Goal: Task Accomplishment & Management: Manage account settings

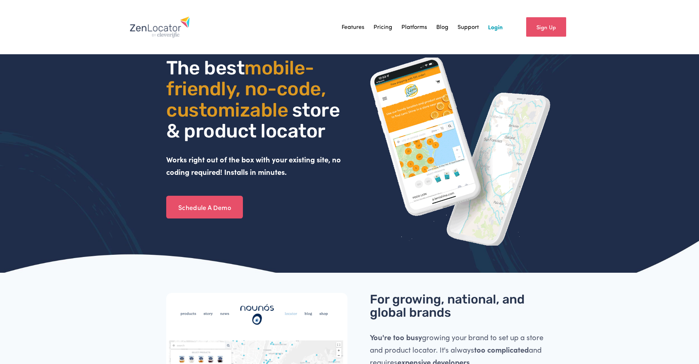
click at [501, 22] on link "Login" at bounding box center [495, 27] width 15 height 11
click at [549, 25] on link "Sign Up" at bounding box center [546, 26] width 40 height 19
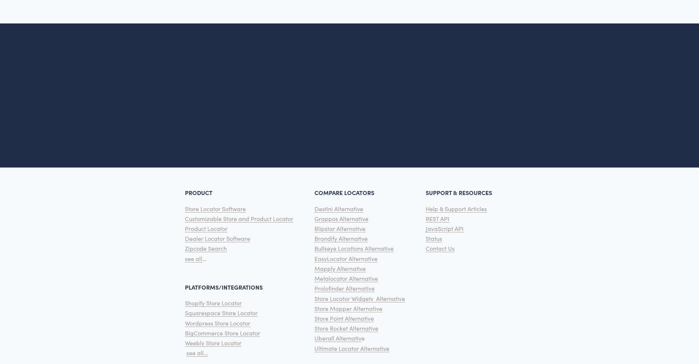
scroll to position [1809, 0]
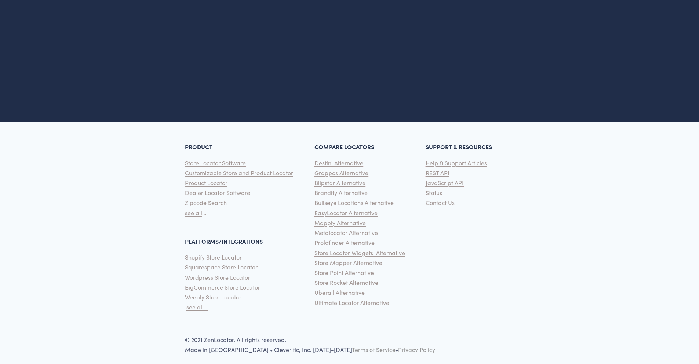
click at [498, 215] on div "PRODUCT Store Locator Software Customizable Store and Product Locator Product L…" at bounding box center [349, 221] width 699 height 185
click at [436, 189] on span "Status" at bounding box center [434, 193] width 17 height 8
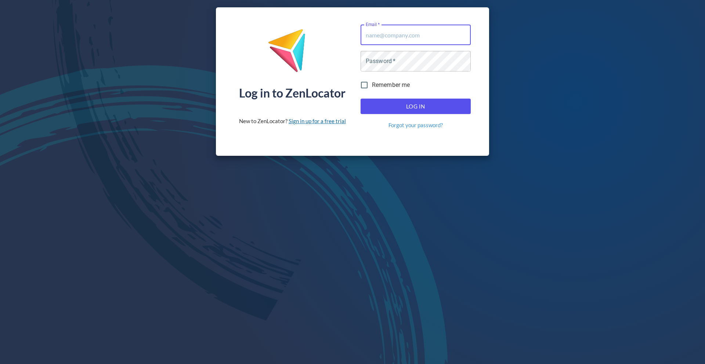
click at [328, 123] on link "Sign in up for a free trial" at bounding box center [316, 121] width 57 height 7
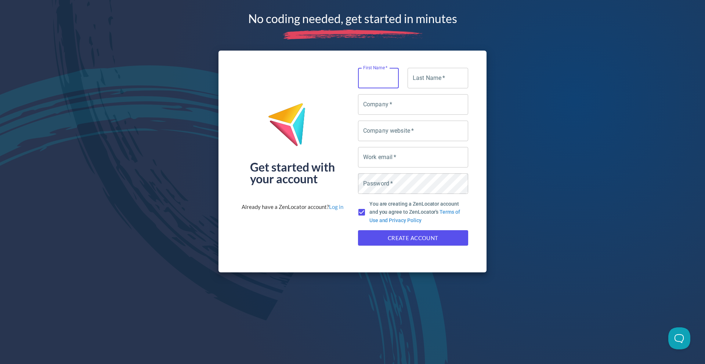
click at [383, 82] on input "First Name   *" at bounding box center [378, 78] width 41 height 21
type input "Shun"
click at [428, 83] on input "Last Name   *" at bounding box center [437, 78] width 61 height 21
type input "Kusakabe"
click at [417, 105] on input "Company   *" at bounding box center [413, 104] width 110 height 21
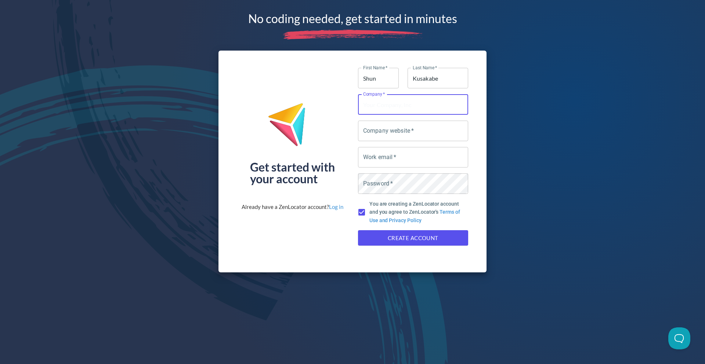
type input "SeeknetUSA"
click at [387, 129] on input "Company website   *" at bounding box center [413, 131] width 110 height 21
click at [312, 137] on img at bounding box center [291, 128] width 49 height 50
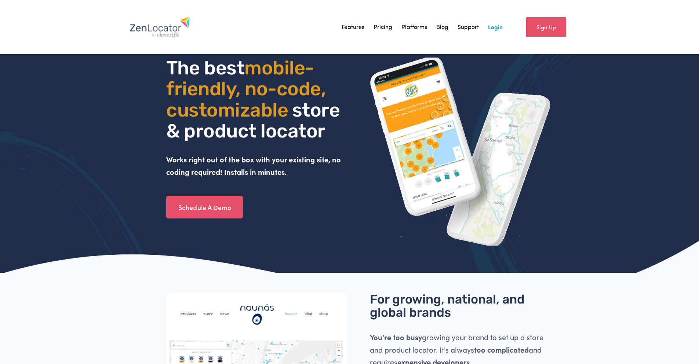
click at [500, 27] on link "Login" at bounding box center [495, 27] width 15 height 11
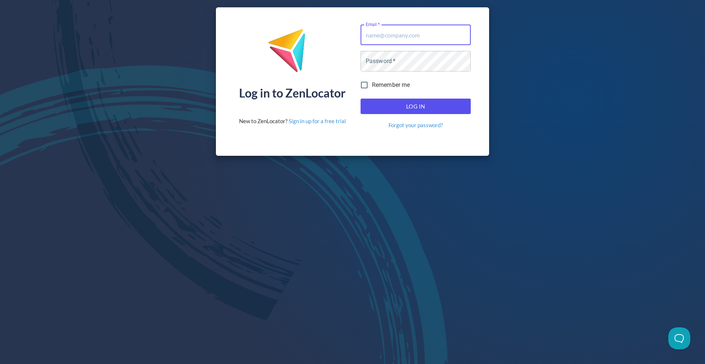
click at [381, 34] on input "Email   *" at bounding box center [415, 35] width 110 height 21
drag, startPoint x: 337, startPoint y: 54, endPoint x: 339, endPoint y: 59, distance: 6.4
click at [337, 54] on div "Log in to ZenLocator New to ZenLocator? Sign in up for a free trial" at bounding box center [292, 77] width 107 height 105
click at [339, 122] on link "Sign in up for a free trial" at bounding box center [316, 121] width 57 height 7
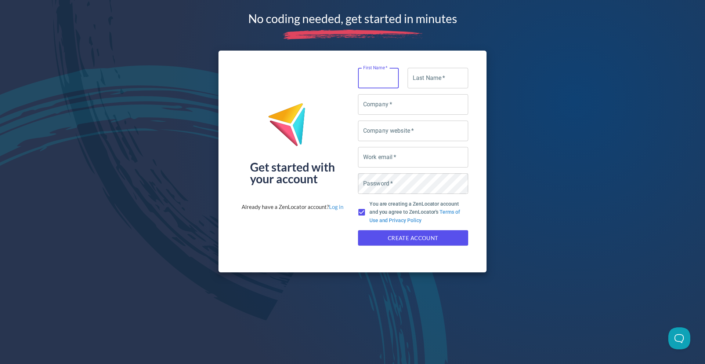
click at [400, 134] on input "Company website   *" at bounding box center [413, 131] width 110 height 21
type input "https://www.example.com"
paste input "[PERSON_NAME][EMAIL_ADDRESS][DOMAIN_NAME]"
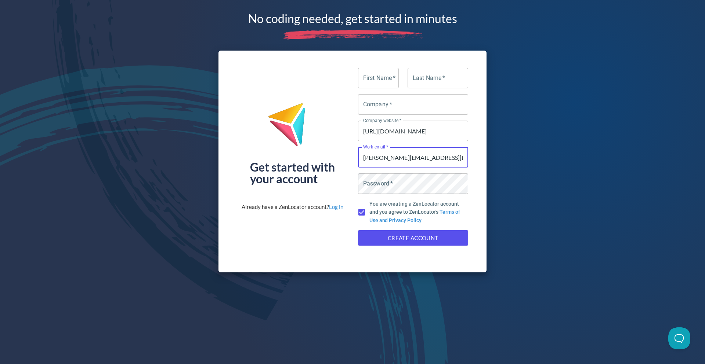
type input "[PERSON_NAME][EMAIL_ADDRESS][DOMAIN_NAME]"
click at [379, 77] on input "First Name   *" at bounding box center [378, 78] width 41 height 21
type input "Shun"
click at [423, 75] on input "Last Name   *" at bounding box center [437, 78] width 61 height 21
type input "Kusakabe"
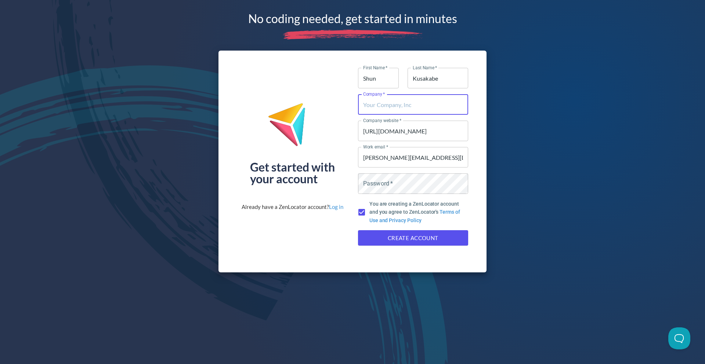
click at [423, 102] on input "Company   *" at bounding box center [413, 104] width 110 height 21
type input "SeeknetUSA"
click at [487, 136] on div "No coding needed, get started in minutes Get started with your account Already …" at bounding box center [352, 140] width 705 height 280
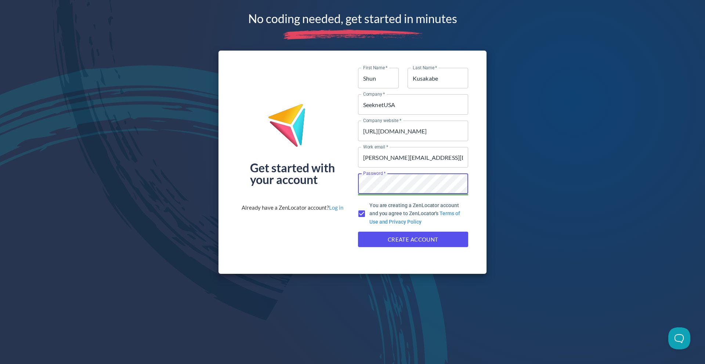
click at [289, 236] on div "Get started with your account Already have a ZenLocator account? Log in" at bounding box center [292, 157] width 102 height 179
click at [376, 246] on button "Create Account" at bounding box center [413, 239] width 110 height 15
click at [438, 131] on input "https://www.example.com" at bounding box center [413, 131] width 110 height 21
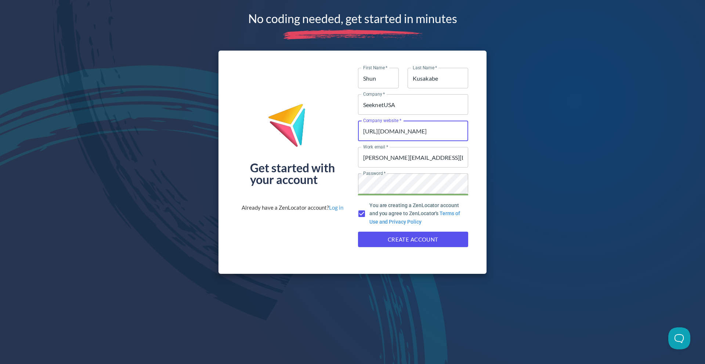
click at [314, 223] on div "Get started with your account Already have a ZenLocator account? Log in" at bounding box center [292, 157] width 102 height 179
click at [376, 237] on span "Create Account" at bounding box center [413, 240] width 94 height 10
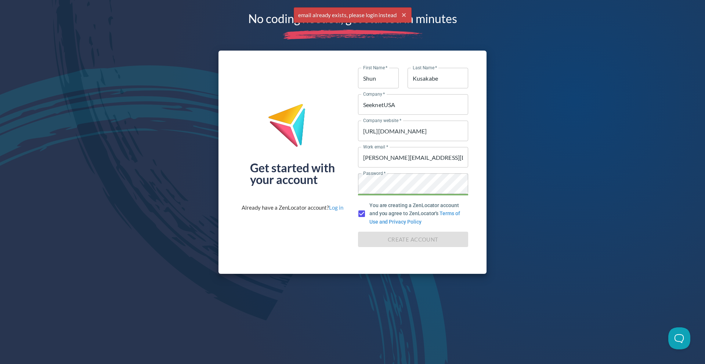
click at [291, 238] on div "Get started with your account Already have a ZenLocator account? Log in" at bounding box center [292, 157] width 102 height 179
click at [453, 160] on input "[PERSON_NAME][EMAIL_ADDRESS][DOMAIN_NAME]" at bounding box center [413, 157] width 110 height 21
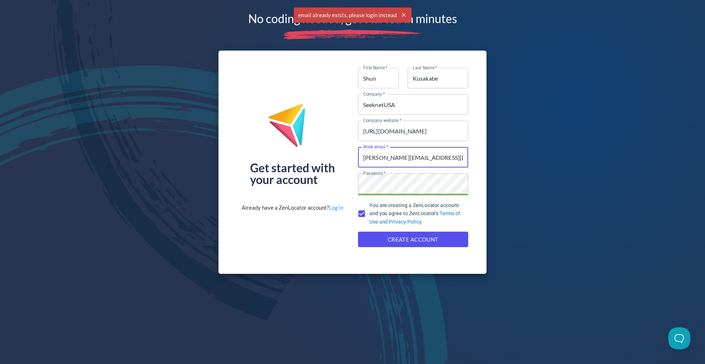
click at [453, 160] on input "[PERSON_NAME][EMAIL_ADDRESS][DOMAIN_NAME]" at bounding box center [413, 157] width 110 height 21
click at [284, 252] on div "Get started with your account Already have a ZenLocator account? Log in First N…" at bounding box center [352, 162] width 268 height 223
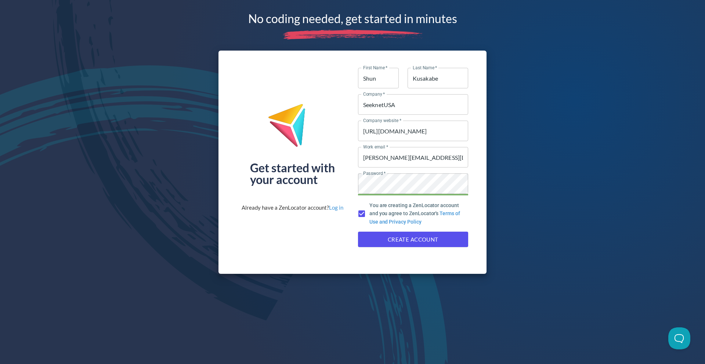
click at [127, 16] on div "No coding needed, get started in minutes Get started with your account Already …" at bounding box center [352, 140] width 705 height 281
click at [338, 210] on link "Log in" at bounding box center [336, 207] width 14 height 7
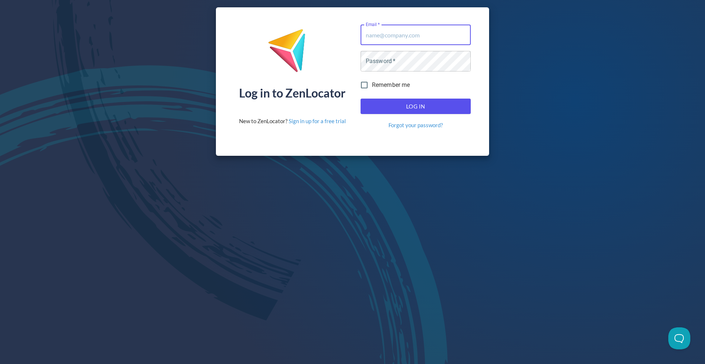
click at [404, 40] on input "Email   *" at bounding box center [415, 35] width 110 height 21
click at [388, 30] on input "Email   *" at bounding box center [415, 35] width 110 height 21
paste input "[PERSON_NAME][EMAIL_ADDRESS][DOMAIN_NAME]"
type input "[PERSON_NAME][EMAIL_ADDRESS][DOMAIN_NAME]"
click at [345, 65] on div "Log in to ZenLocator New to ZenLocator? Sign in up for a free trial" at bounding box center [292, 77] width 107 height 105
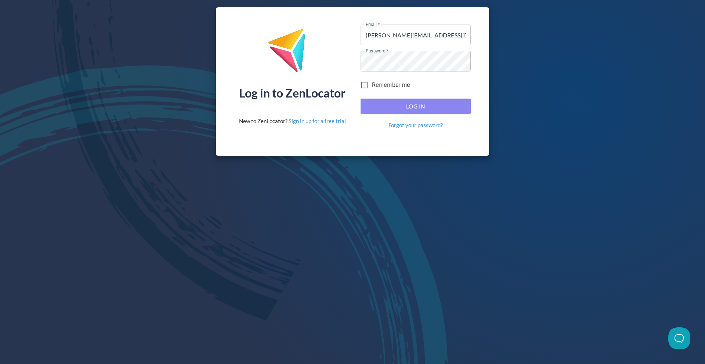
click at [414, 105] on span "Log In" at bounding box center [415, 107] width 94 height 10
click at [322, 59] on div "Log in to ZenLocator New to ZenLocator? Sign in up for a free trial Email   * s…" at bounding box center [352, 81] width 273 height 149
click at [425, 112] on button "Log In" at bounding box center [415, 106] width 110 height 15
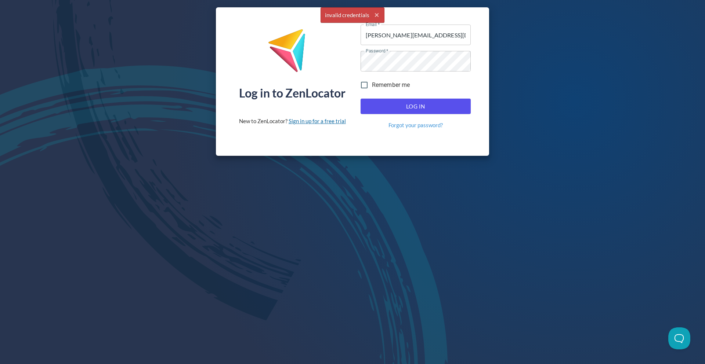
click at [320, 123] on link "Sign in up for a free trial" at bounding box center [316, 121] width 57 height 7
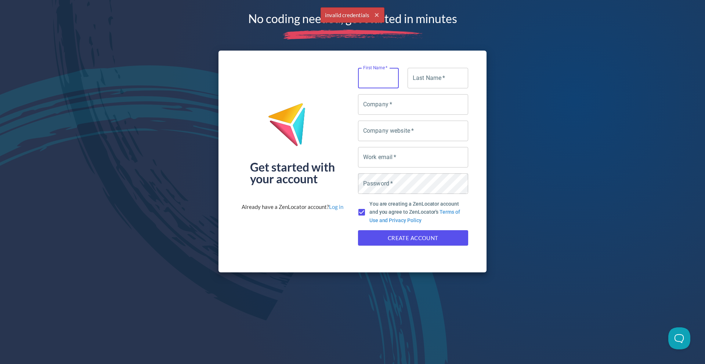
click at [369, 79] on input "First Name   *" at bounding box center [378, 78] width 41 height 21
type input "Shun"
click at [433, 82] on input "Last Name   *" at bounding box center [437, 78] width 61 height 21
type input "Kusakabe"
click at [392, 105] on input "Company   *" at bounding box center [413, 104] width 110 height 21
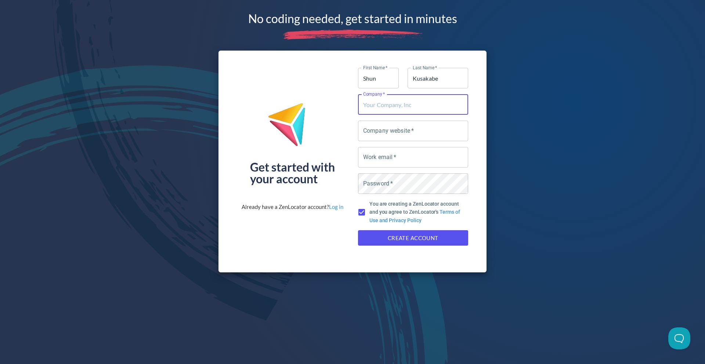
type input "SeeknetUSA"
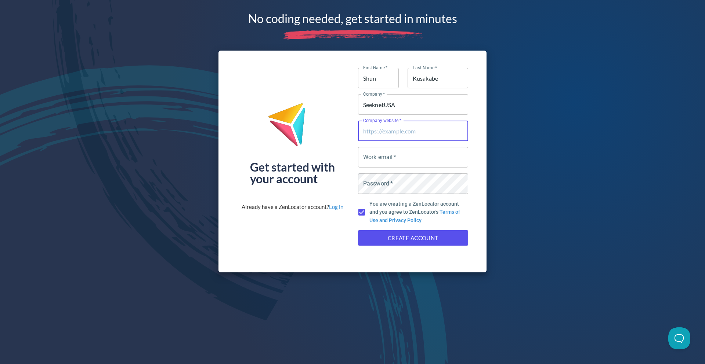
click at [387, 132] on input "Company website   *" at bounding box center [413, 131] width 110 height 21
click at [377, 131] on input "Company website   *" at bounding box center [413, 131] width 110 height 21
click at [290, 134] on img at bounding box center [291, 128] width 49 height 50
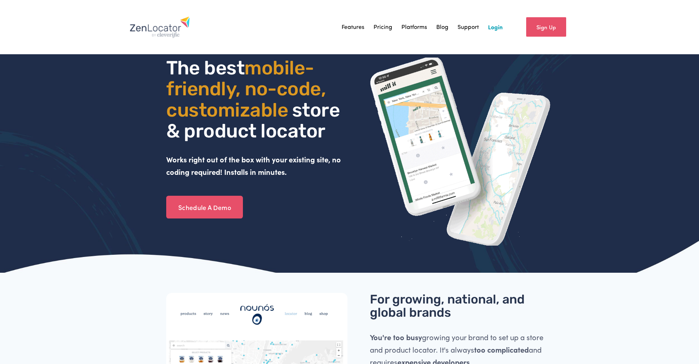
click at [547, 25] on link "Sign Up" at bounding box center [546, 26] width 40 height 19
drag, startPoint x: 0, startPoint y: 0, endPoint x: 466, endPoint y: 27, distance: 467.2
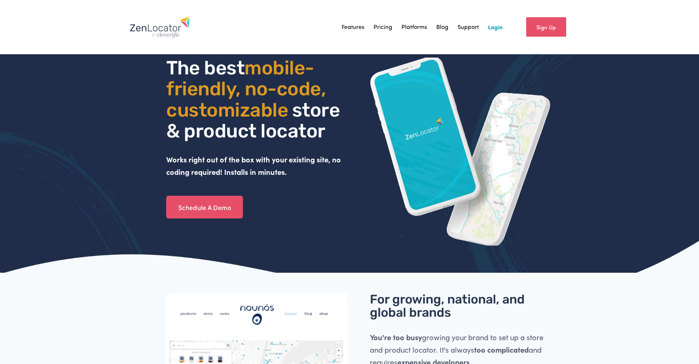
click at [466, 27] on link "Support" at bounding box center [468, 27] width 21 height 11
click at [534, 32] on link "Sign Up" at bounding box center [546, 26] width 40 height 19
click at [530, 29] on link "Sign Up" at bounding box center [546, 26] width 40 height 19
click at [353, 29] on link "Features" at bounding box center [353, 27] width 23 height 11
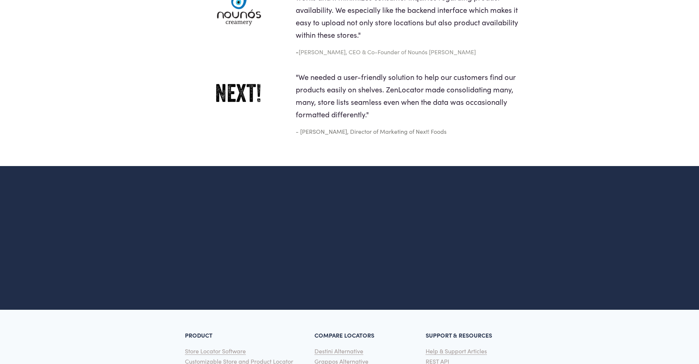
scroll to position [1592, 0]
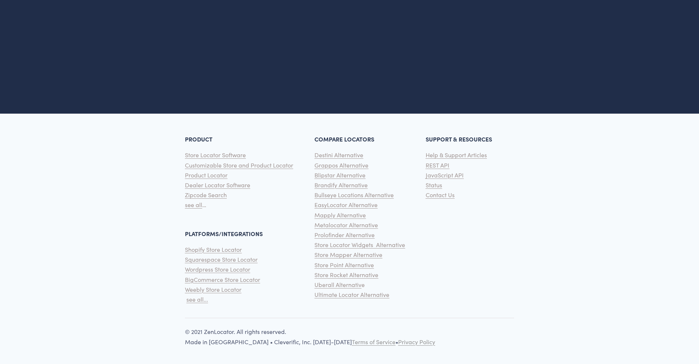
click at [441, 187] on span "Status" at bounding box center [434, 185] width 17 height 8
click at [432, 197] on span "Contact Us" at bounding box center [440, 195] width 29 height 8
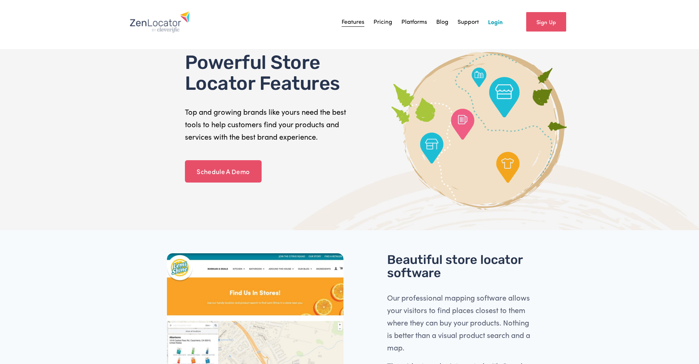
scroll to position [0, 0]
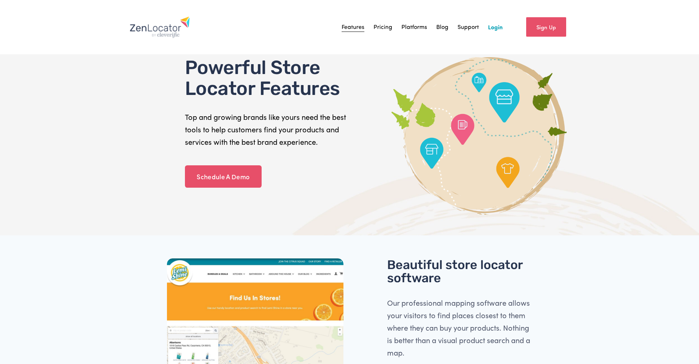
click at [557, 28] on link "Sign Up" at bounding box center [546, 26] width 40 height 19
click at [498, 31] on link "Login" at bounding box center [495, 27] width 15 height 11
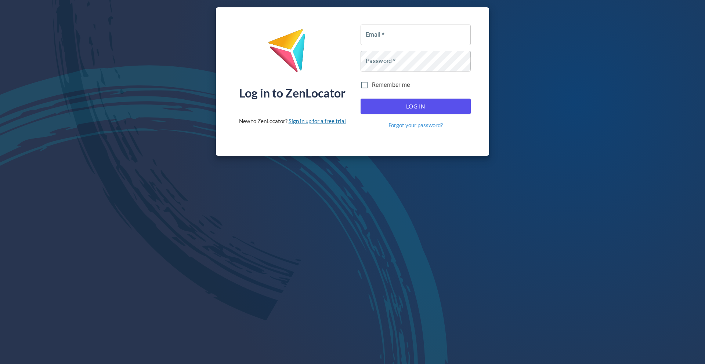
click at [313, 120] on link "Sign in up for a free trial" at bounding box center [316, 121] width 57 height 7
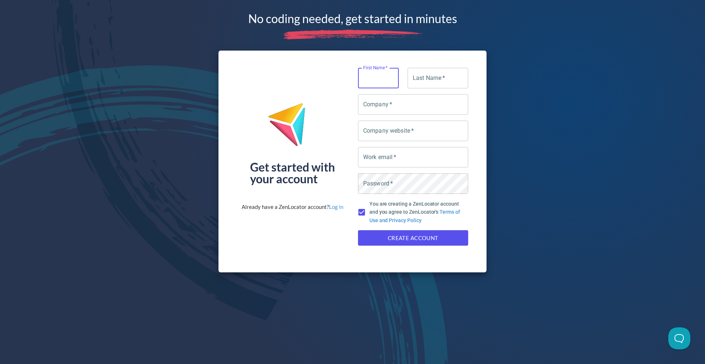
drag, startPoint x: 383, startPoint y: 84, endPoint x: 386, endPoint y: 88, distance: 5.0
click at [383, 84] on input "First Name   *" at bounding box center [378, 78] width 41 height 21
type input "Shun"
click at [423, 79] on input "Last Name   *" at bounding box center [437, 78] width 61 height 21
type input "Kusakabe"
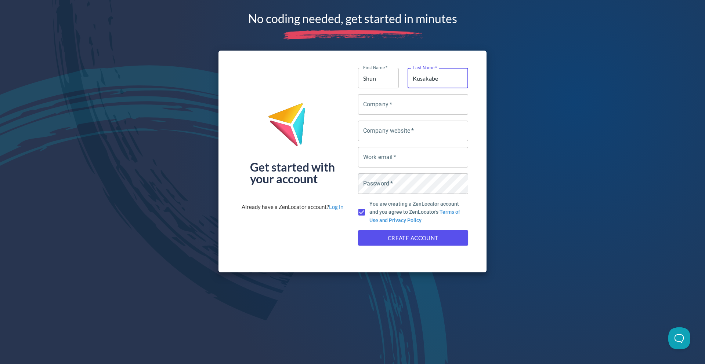
click at [433, 102] on input "Company   *" at bounding box center [413, 104] width 110 height 21
click at [390, 116] on div "Company   * Company *" at bounding box center [413, 104] width 116 height 26
click at [391, 106] on input "Company   *" at bounding box center [413, 104] width 110 height 21
type input "SeeknetUSA"
click at [386, 133] on input "Company website   *" at bounding box center [413, 131] width 110 height 21
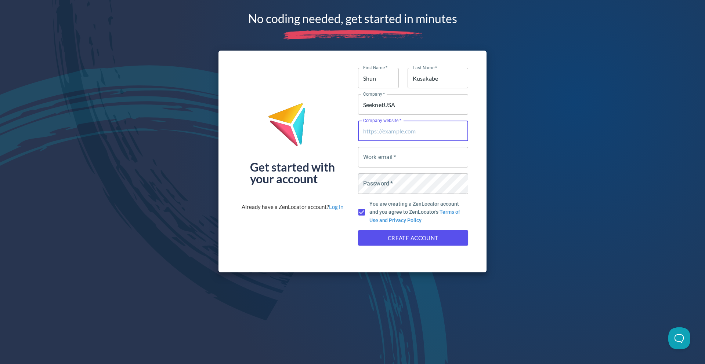
paste input "[URL][DOMAIN_NAME]"
type input "[URL][DOMAIN_NAME]"
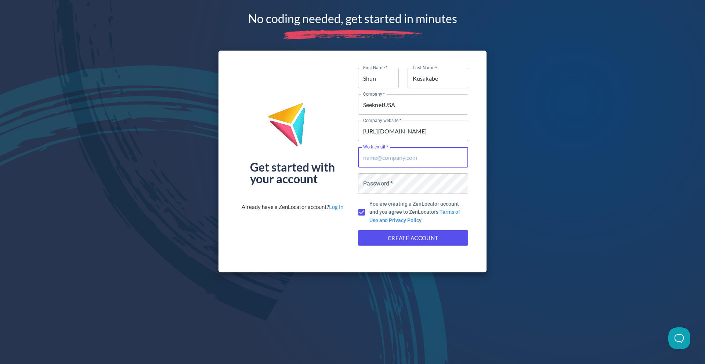
click at [395, 159] on input "Work email   *" at bounding box center [413, 157] width 110 height 21
type input "[PERSON_NAME][EMAIL_ADDRESS][DOMAIN_NAME]"
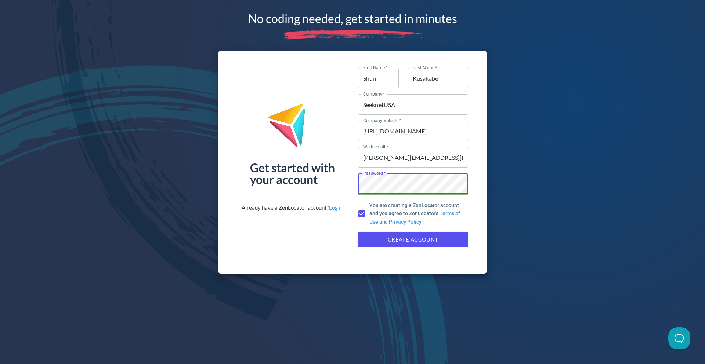
click at [424, 236] on span "Create Account" at bounding box center [413, 240] width 94 height 10
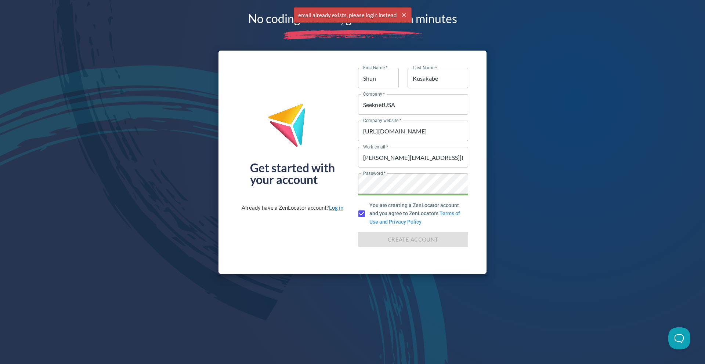
click at [335, 207] on link "Log in" at bounding box center [336, 207] width 14 height 7
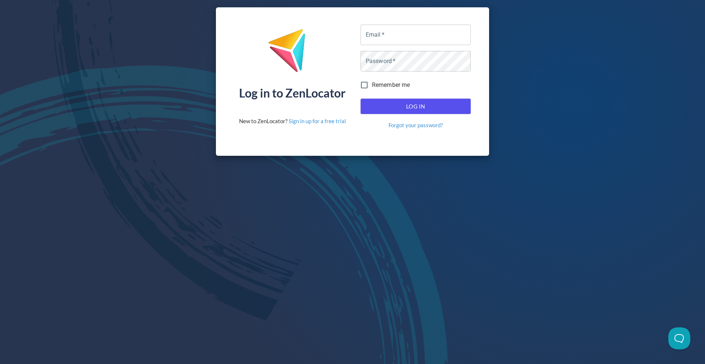
drag, startPoint x: 322, startPoint y: 143, endPoint x: 409, endPoint y: 141, distance: 87.0
click at [322, 143] on div "Log in to ZenLocator New to ZenLocator? Sign in up for a free trial Email   * E…" at bounding box center [352, 81] width 273 height 149
click at [437, 126] on link "Forgot your password?" at bounding box center [415, 125] width 54 height 8
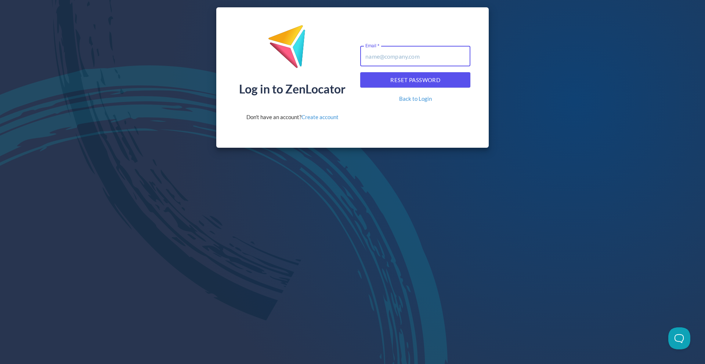
paste input "[PERSON_NAME][EMAIL_ADDRESS][DOMAIN_NAME]"
type input "[PERSON_NAME][EMAIL_ADDRESS][DOMAIN_NAME]"
click at [412, 82] on span "Reset Password" at bounding box center [415, 80] width 94 height 10
drag, startPoint x: 350, startPoint y: 92, endPoint x: 286, endPoint y: 85, distance: 64.5
click at [286, 85] on div "Log in to ZenLocator Don't have an account? Create account Email   * [PERSON_NA…" at bounding box center [352, 77] width 273 height 141
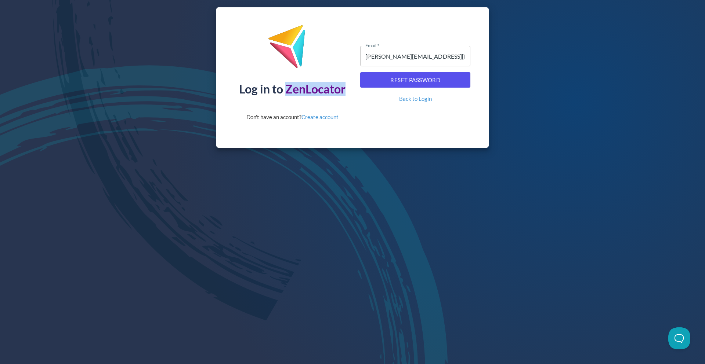
copy div "ZenLocator"
